Goal: Task Accomplishment & Management: Complete application form

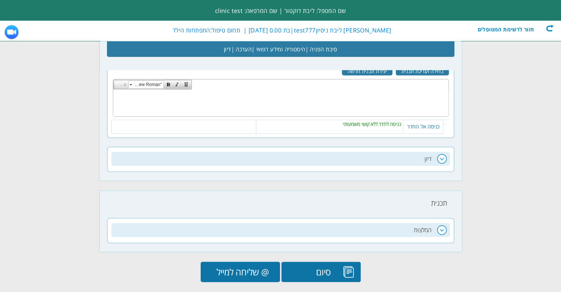
scroll to position [0, -97]
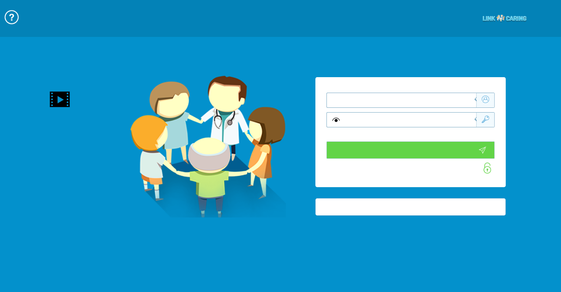
type input "התחבר עכשיו"
type input "עדיין לא? צור חשבון!"
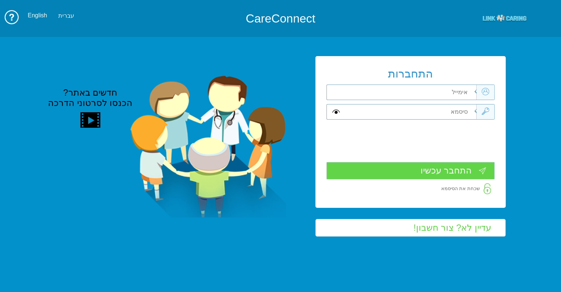
click at [435, 97] on input "text" at bounding box center [410, 92] width 133 height 15
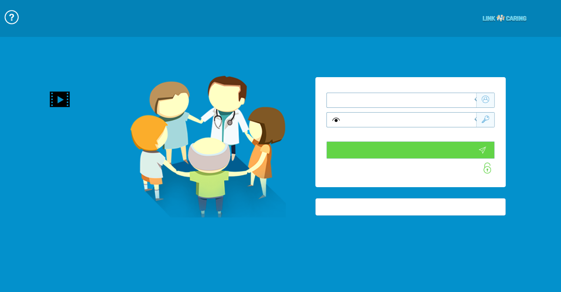
type input "התחבר עכשיו"
type input "עדיין לא? צור חשבון!"
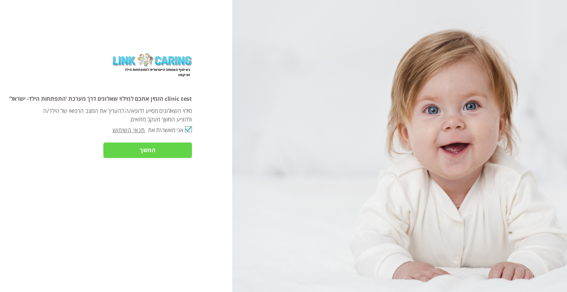
click at [133, 149] on input "המשך" at bounding box center [147, 149] width 89 height 15
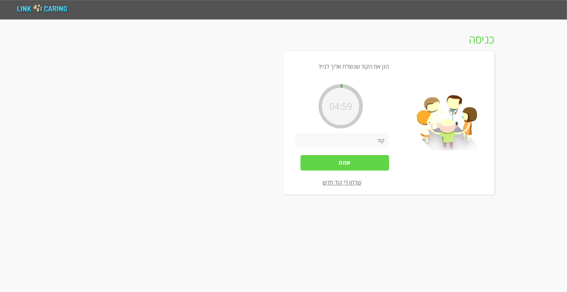
click at [373, 143] on input "number" at bounding box center [342, 140] width 94 height 15
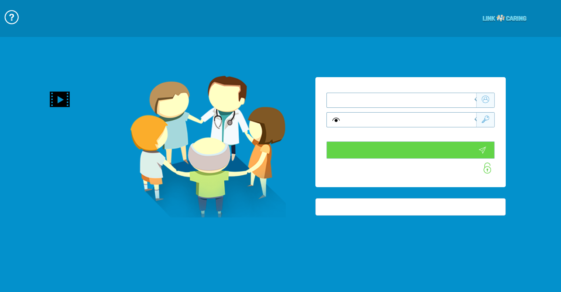
type input "התחבר עכשיו"
type input "עדיין לא? צור חשבון!"
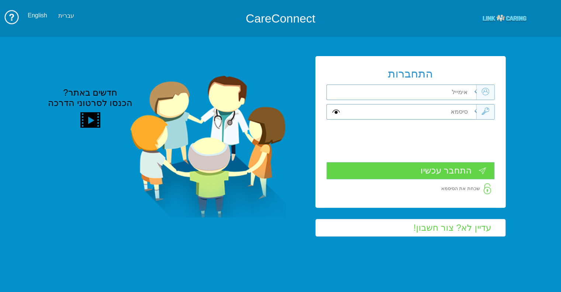
click at [452, 223] on input "עדיין לא? צור חשבון!" at bounding box center [411, 227] width 190 height 17
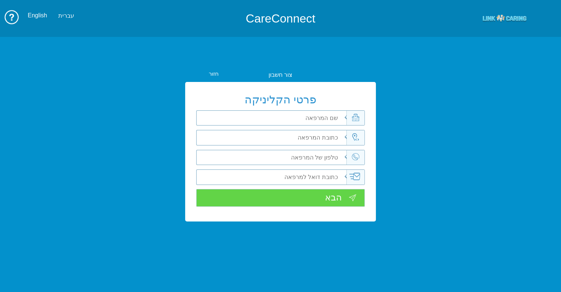
click at [285, 120] on input "text" at bounding box center [280, 118] width 133 height 15
click at [282, 74] on div "צור חשבון" at bounding box center [280, 74] width 190 height 7
click at [297, 119] on input "text" at bounding box center [280, 118] width 133 height 15
type input "ניסיון"
type input "טסט"
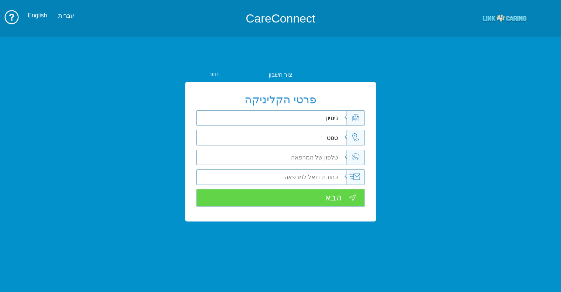
click at [307, 155] on input "tel" at bounding box center [280, 157] width 133 height 15
type input "טסט"
click at [303, 176] on input "email" at bounding box center [280, 177] width 133 height 15
type input "טסט"
click at [301, 196] on input "הבא" at bounding box center [280, 197] width 168 height 17
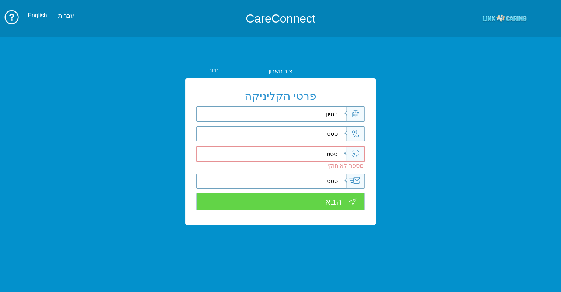
click at [338, 154] on input "טסט" at bounding box center [280, 154] width 132 height 15
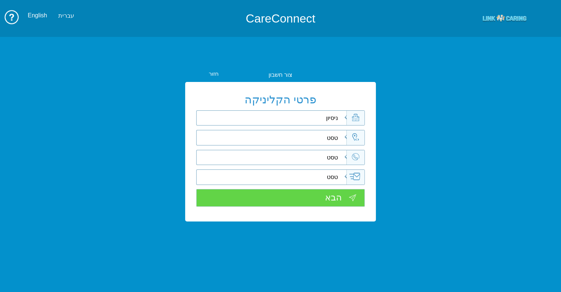
click at [338, 154] on input "טסט" at bounding box center [280, 157] width 133 height 15
type input "0525361829"
click at [323, 191] on input "הבא" at bounding box center [280, 197] width 168 height 17
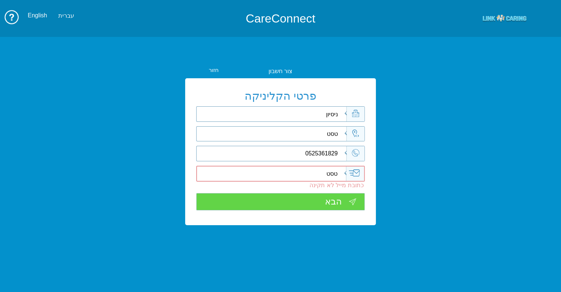
click at [328, 172] on input "טסט" at bounding box center [280, 173] width 132 height 15
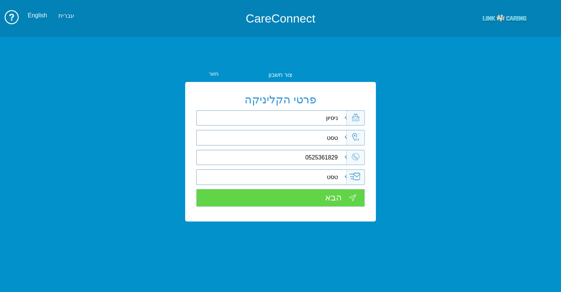
click at [326, 172] on input "טסט" at bounding box center [280, 177] width 133 height 15
type input "[PERSON_NAME][EMAIL_ADDRESS][DOMAIN_NAME]"
click at [320, 188] on div at bounding box center [280, 187] width 168 height 4
click at [320, 197] on input "הבא" at bounding box center [280, 197] width 168 height 17
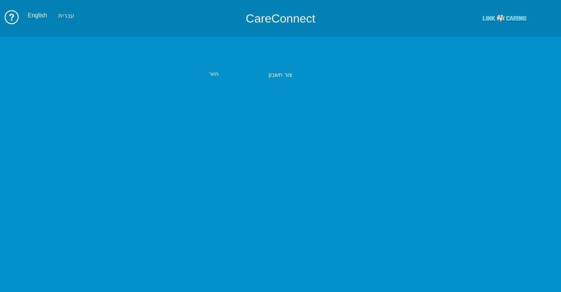
type input "[PERSON_NAME][EMAIL_ADDRESS][DOMAIN_NAME]"
type input "0525361829"
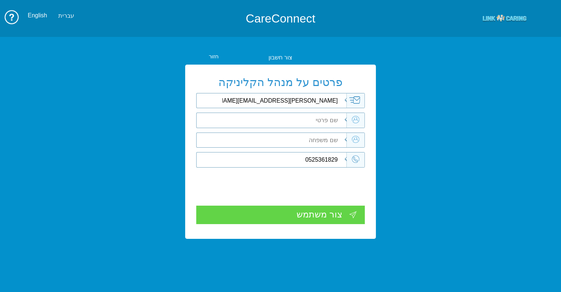
click at [304, 122] on input "text" at bounding box center [280, 120] width 133 height 15
type input "k"
type input "ליבת"
type input "טסט"
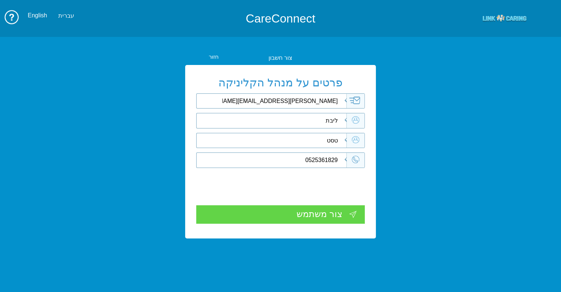
click at [298, 220] on div "צור משתמש" at bounding box center [280, 214] width 168 height 18
